Goal: Information Seeking & Learning: Learn about a topic

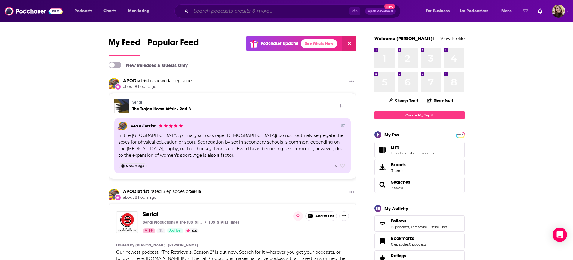
click at [242, 13] on input "Search podcasts, credits, & more..." at bounding box center [270, 11] width 158 height 10
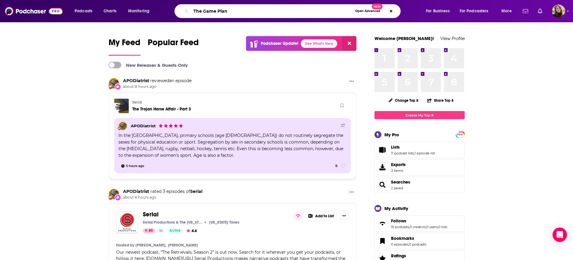
type input "The Game Plan"
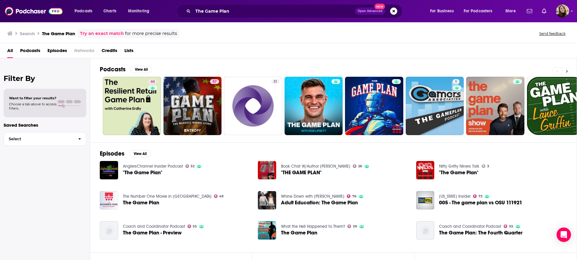
click at [565, 70] on button at bounding box center [567, 71] width 10 height 8
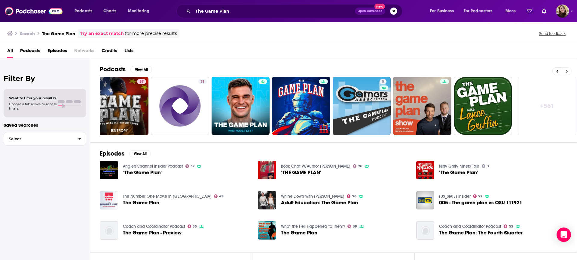
scroll to position [0, 75]
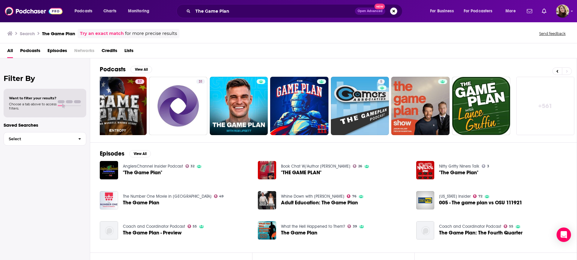
click at [547, 104] on link "+ 561" at bounding box center [546, 106] width 58 height 58
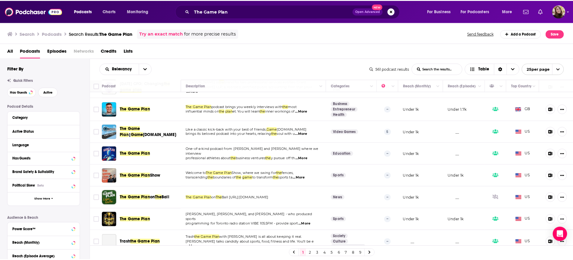
scroll to position [159, 0]
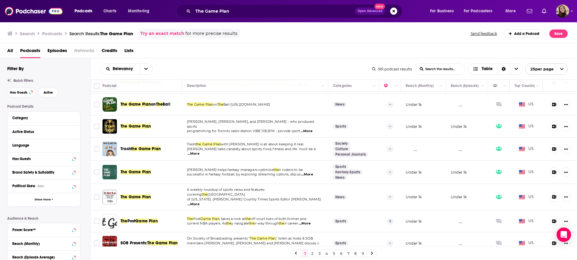
click at [128, 124] on span "The Game Plan" at bounding box center [136, 126] width 30 height 5
